Goal: Task Accomplishment & Management: Manage account settings

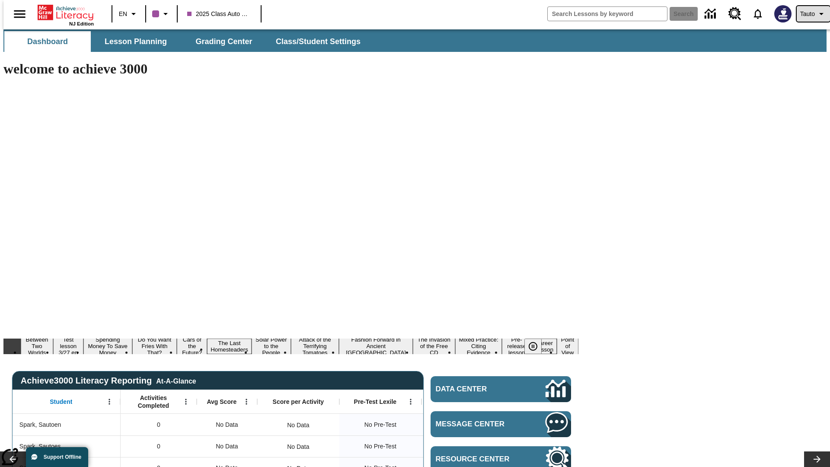
click at [809, 14] on span "Tauto" at bounding box center [807, 14] width 15 height 9
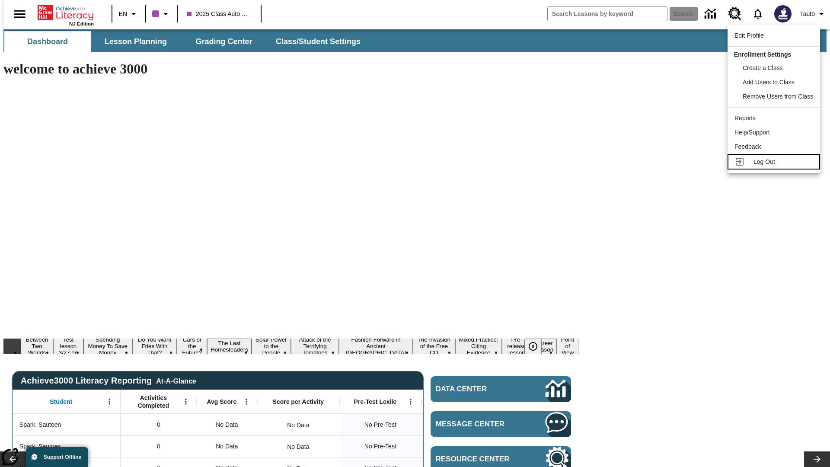
click at [775, 162] on span "Log Out" at bounding box center [765, 161] width 22 height 7
